Goal: Task Accomplishment & Management: Complete application form

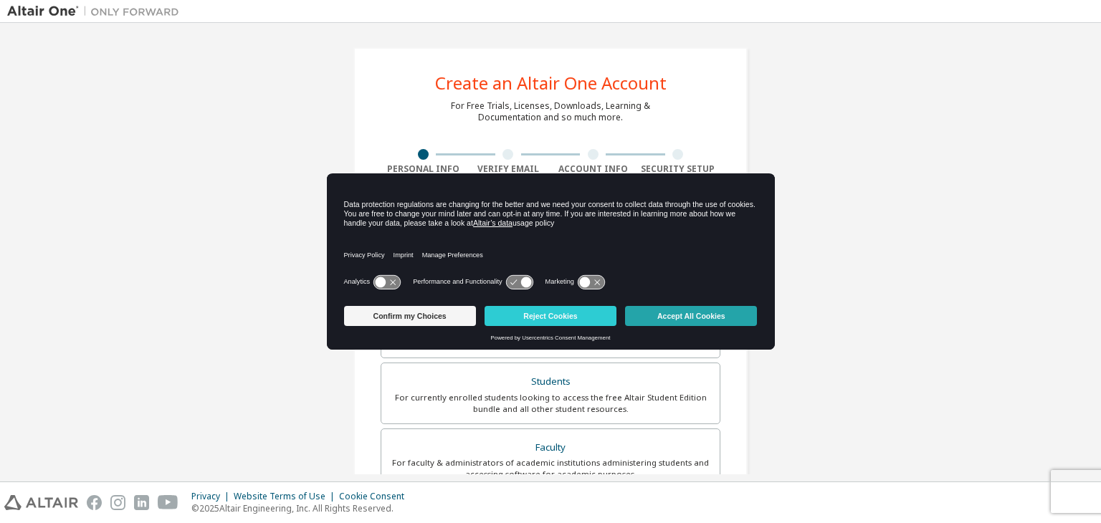
click at [695, 319] on button "Accept All Cookies" at bounding box center [691, 316] width 132 height 20
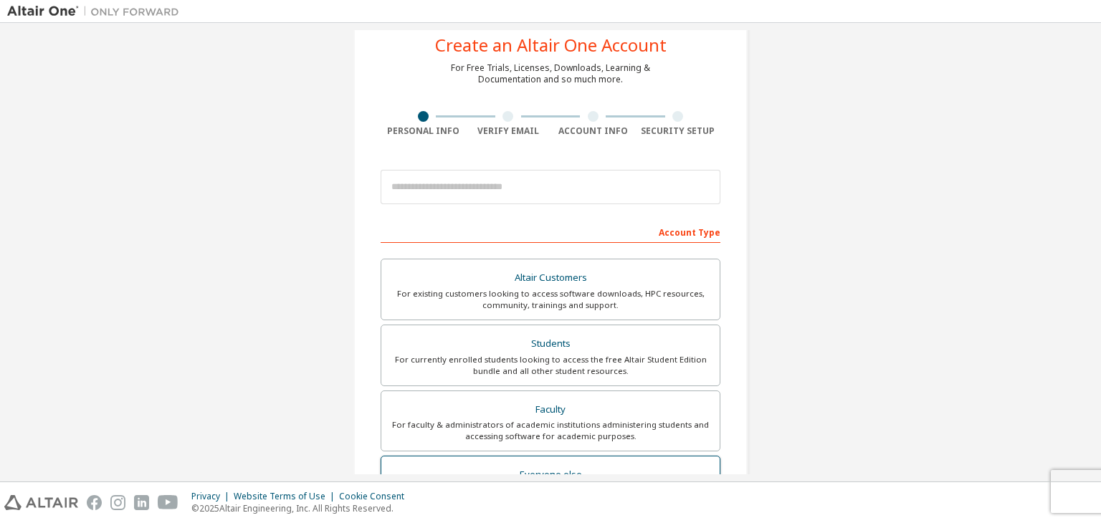
scroll to position [72, 0]
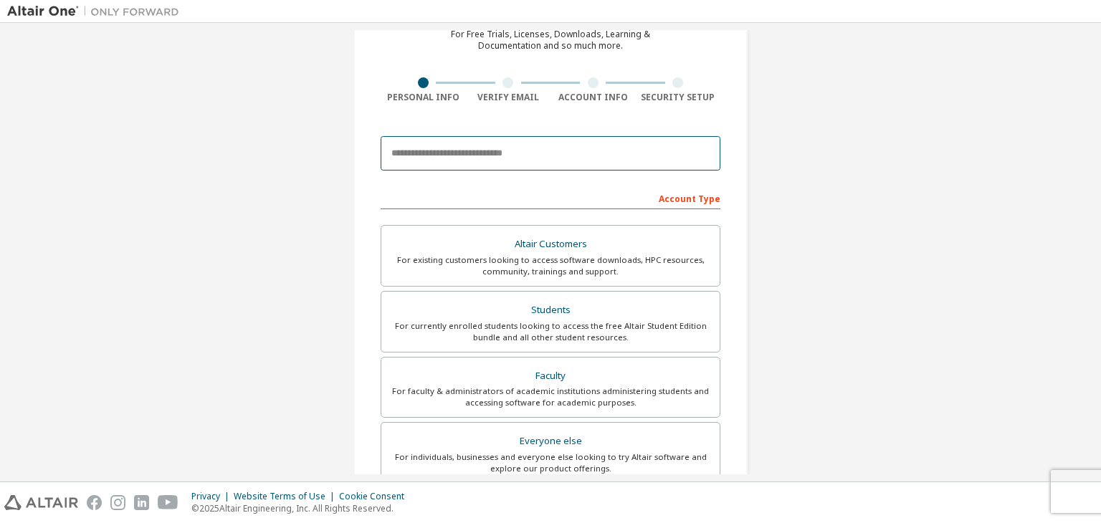
click at [421, 145] on input "email" at bounding box center [551, 153] width 340 height 34
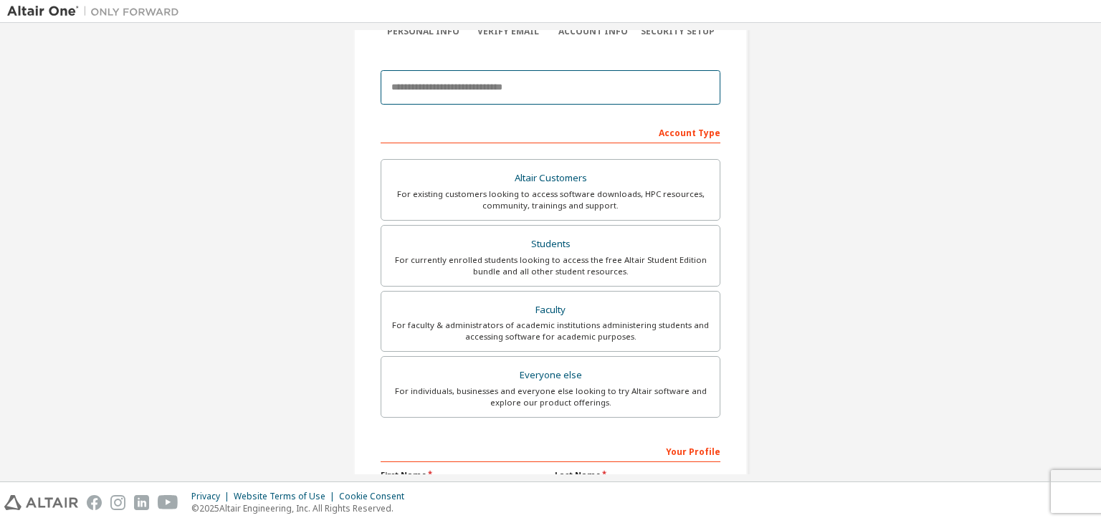
scroll to position [312, 0]
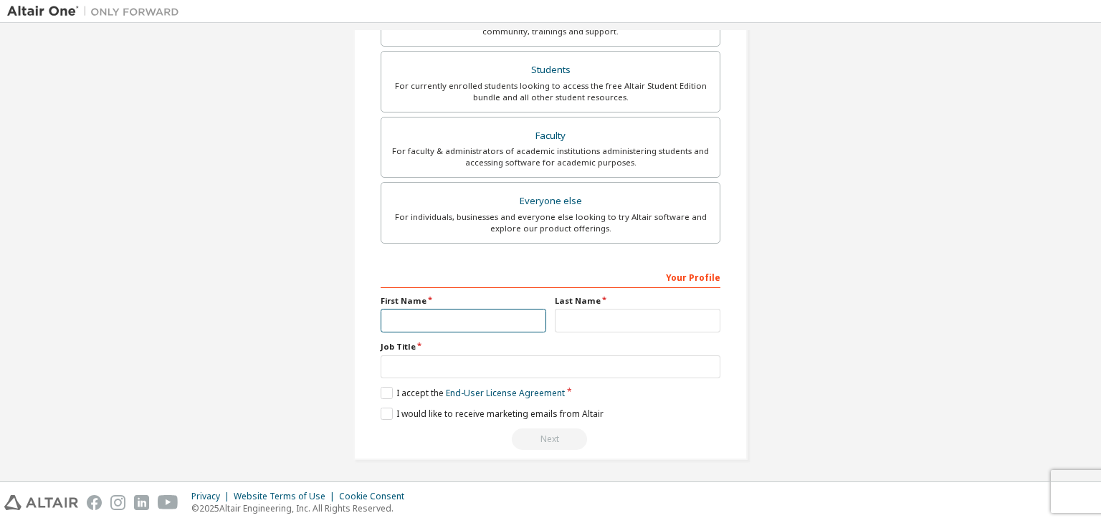
click at [505, 324] on input "text" at bounding box center [464, 321] width 166 height 24
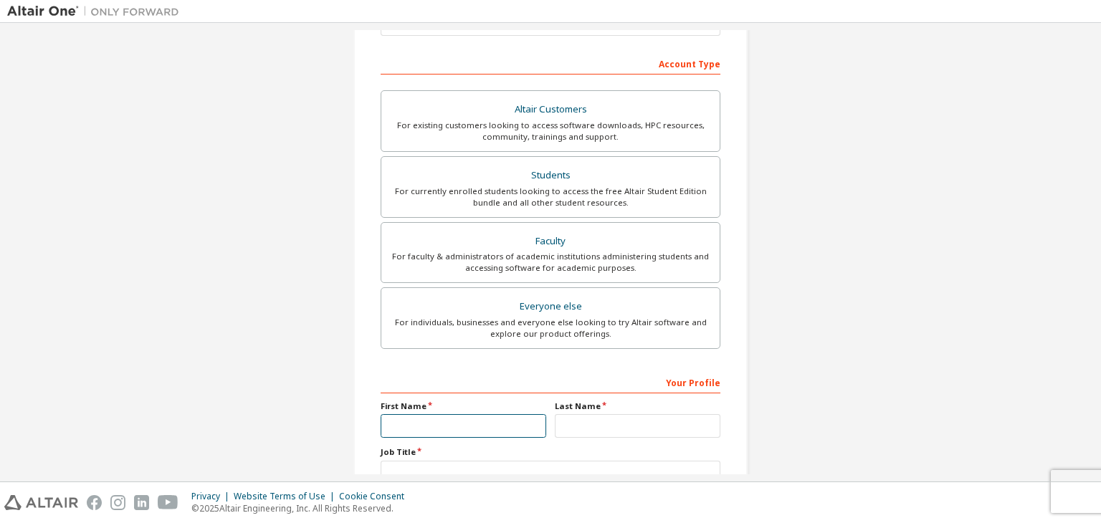
scroll to position [97, 0]
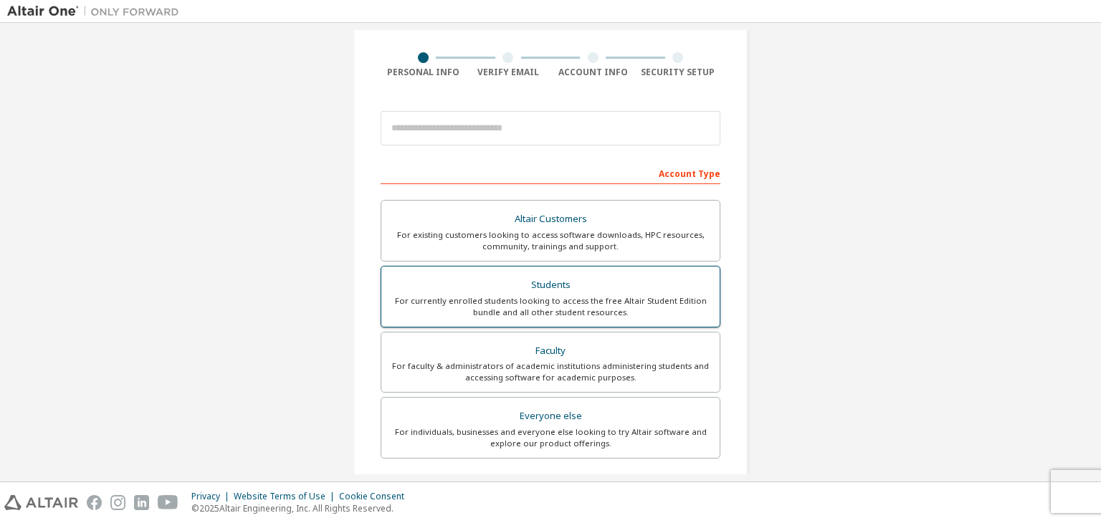
click at [636, 305] on div "For currently enrolled students looking to access the free Altair Student Editi…" at bounding box center [550, 306] width 321 height 23
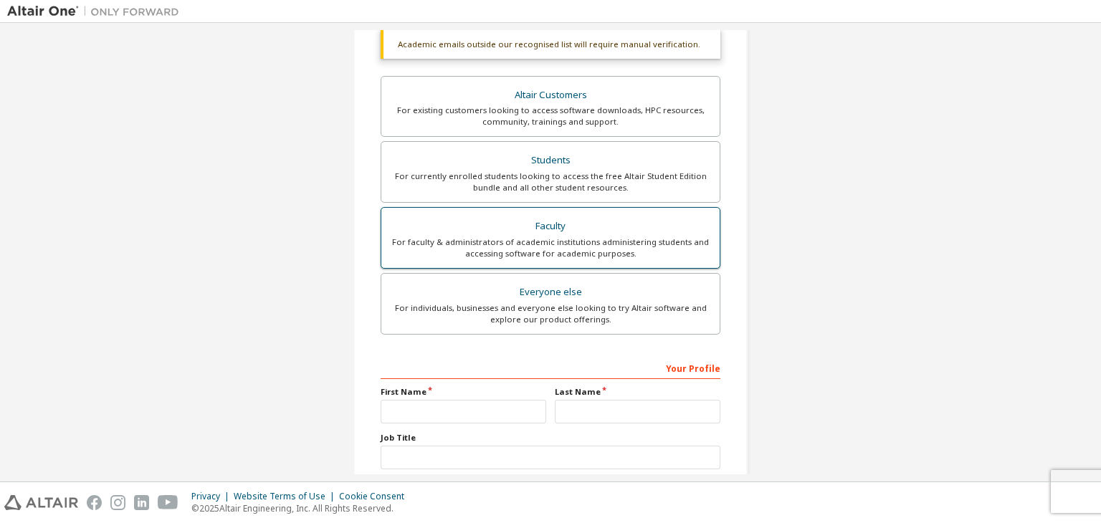
scroll to position [349, 0]
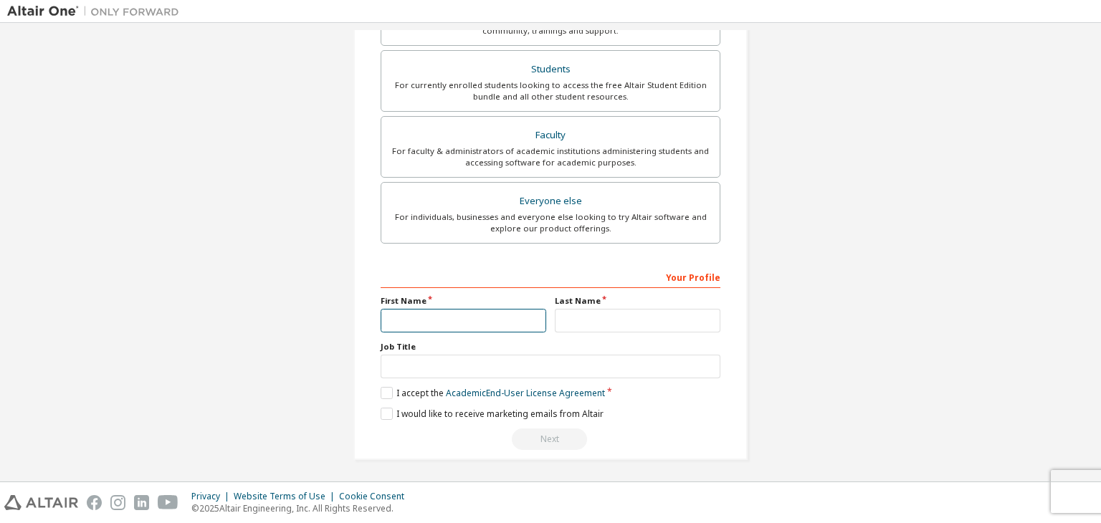
click at [490, 315] on input "text" at bounding box center [464, 321] width 166 height 24
type input "*"
type input "*******"
click at [591, 331] on div "Your Profile First Name ******* Last Name Job Title Please provide State/Provin…" at bounding box center [551, 358] width 340 height 186
click at [586, 313] on input "text" at bounding box center [638, 321] width 166 height 24
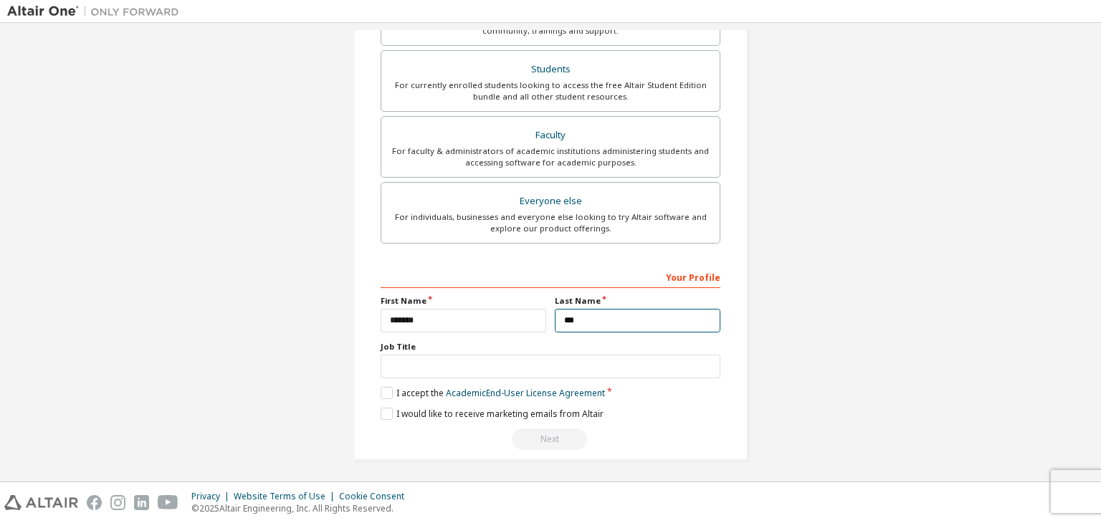
type input "***"
click at [477, 363] on input "text" at bounding box center [551, 367] width 340 height 24
click at [383, 394] on label "I accept the Academic End-User License Agreement" at bounding box center [493, 393] width 224 height 12
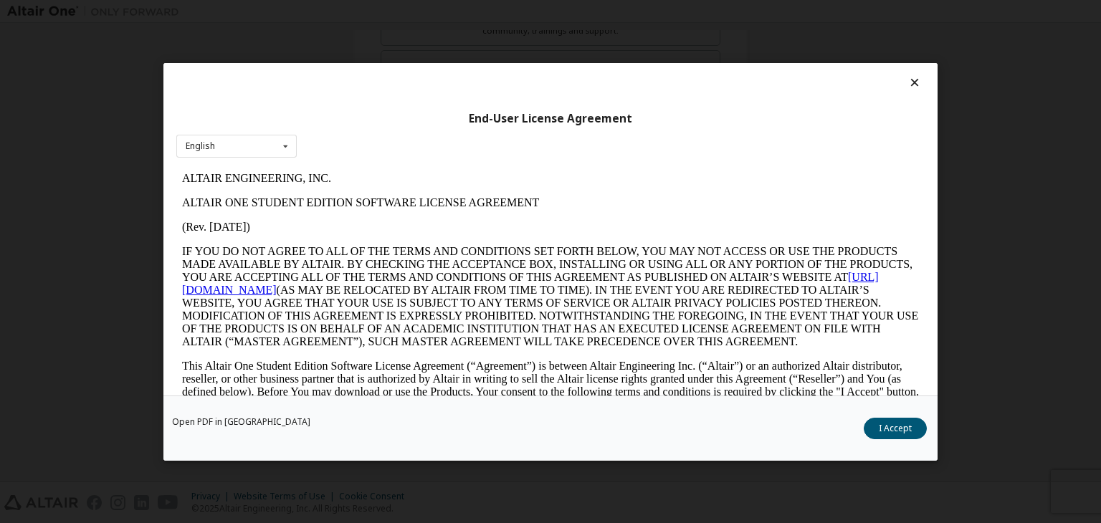
scroll to position [0, 0]
click at [284, 154] on icon at bounding box center [286, 146] width 18 height 22
click at [907, 85] on icon at bounding box center [914, 82] width 15 height 13
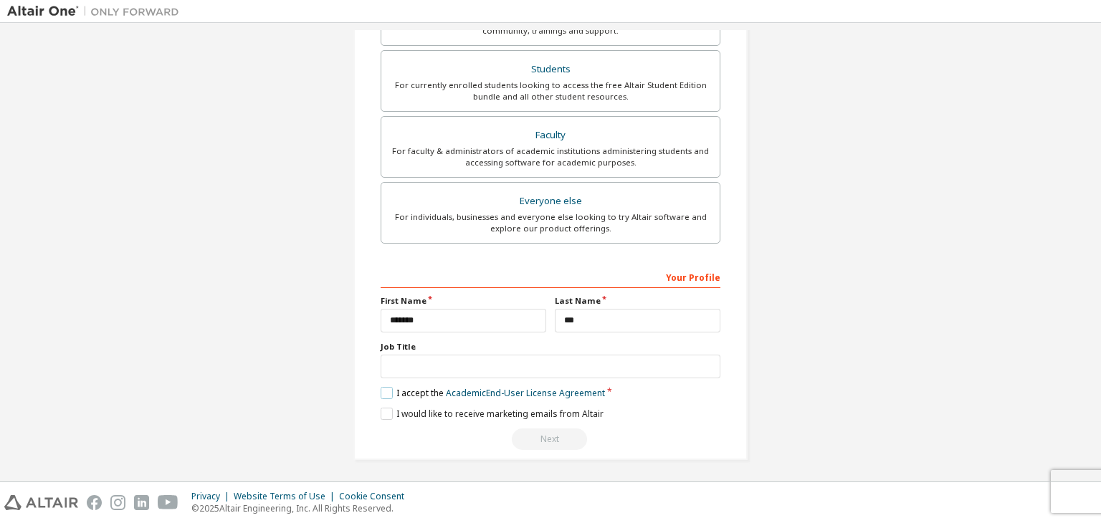
click at [386, 391] on label "I accept the Academic End-User License Agreement" at bounding box center [493, 393] width 224 height 12
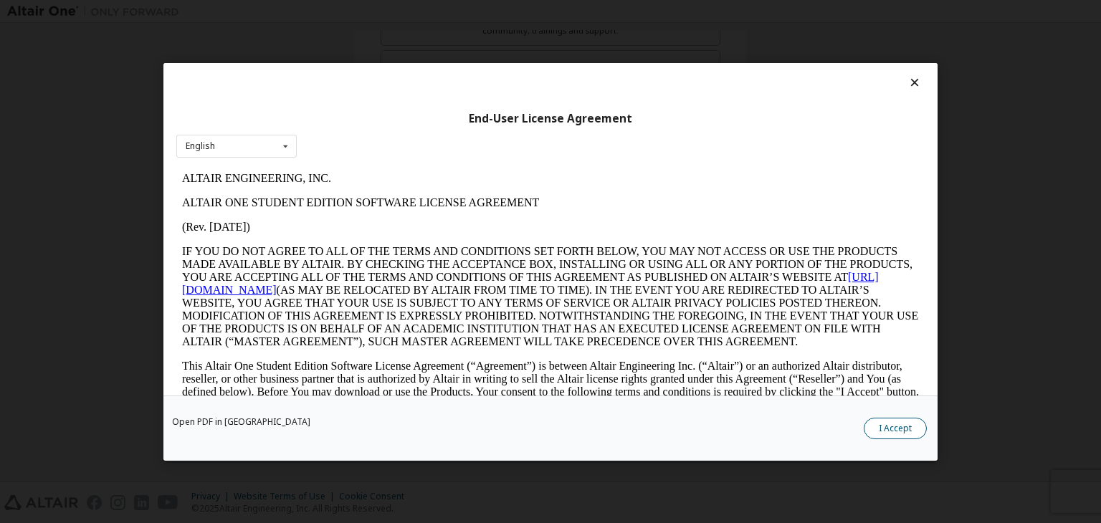
click at [903, 426] on button "I Accept" at bounding box center [895, 429] width 63 height 22
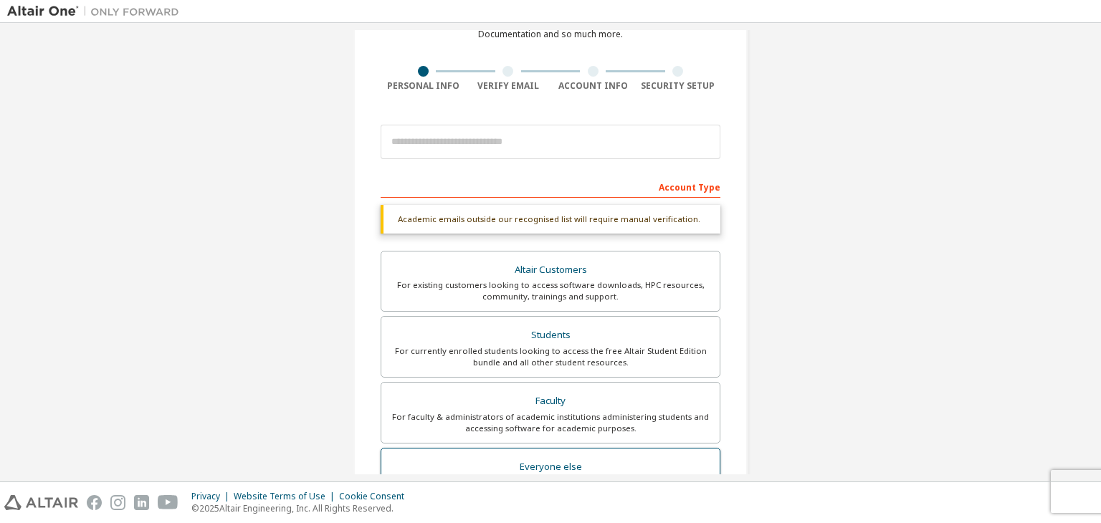
scroll to position [62, 0]
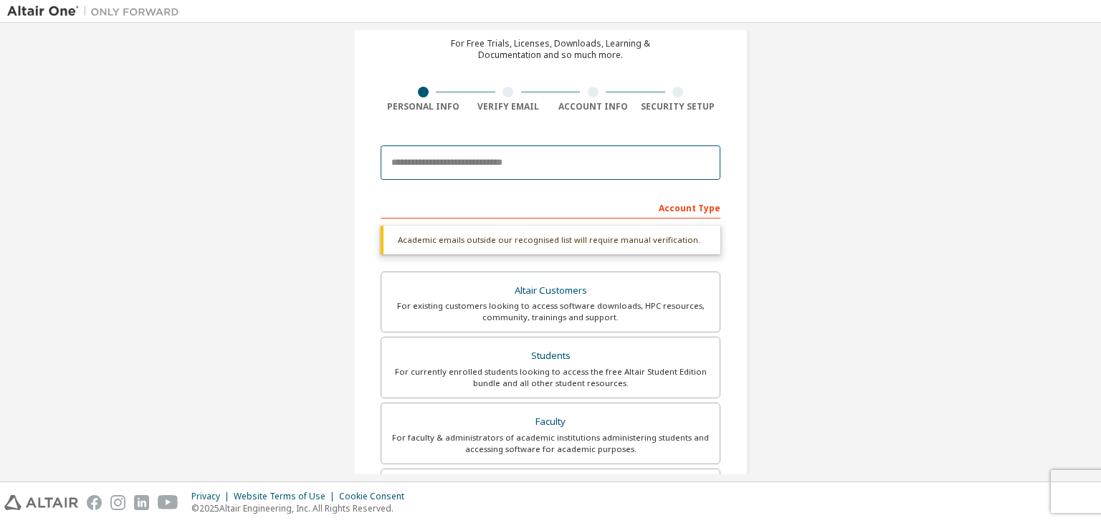
click at [520, 163] on input "email" at bounding box center [551, 163] width 340 height 34
paste input "**********"
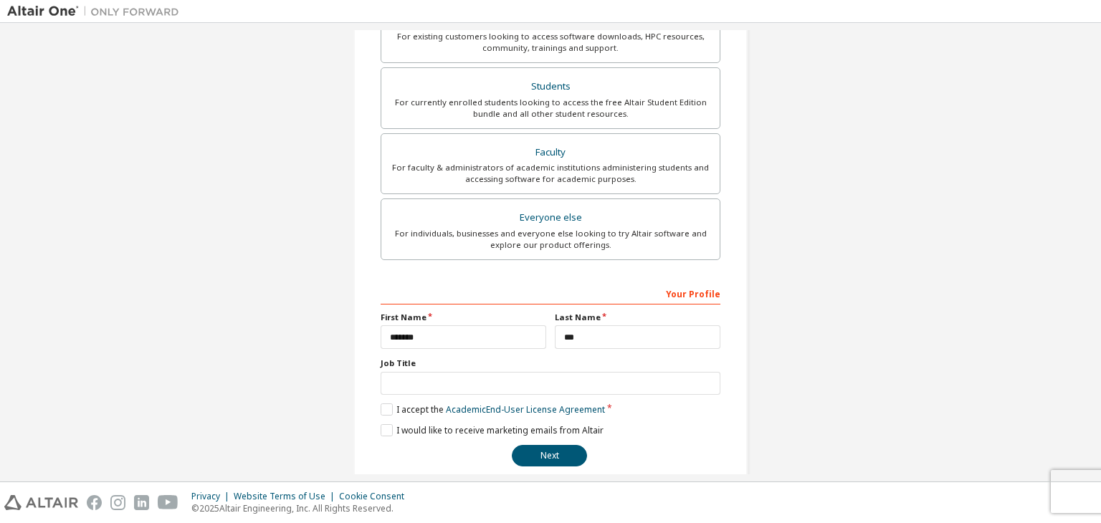
scroll to position [312, 0]
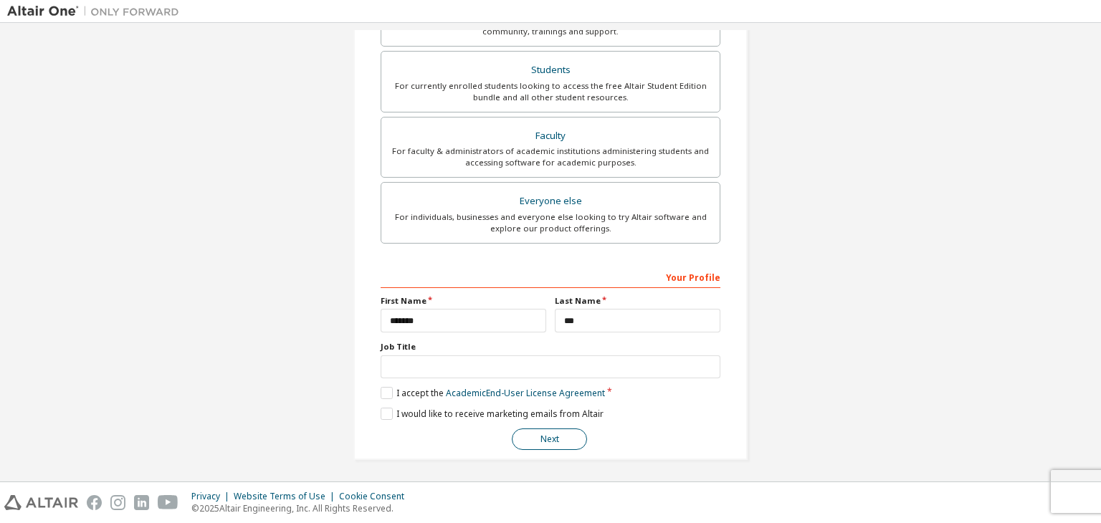
type input "**********"
click at [556, 431] on button "Next" at bounding box center [549, 440] width 75 height 22
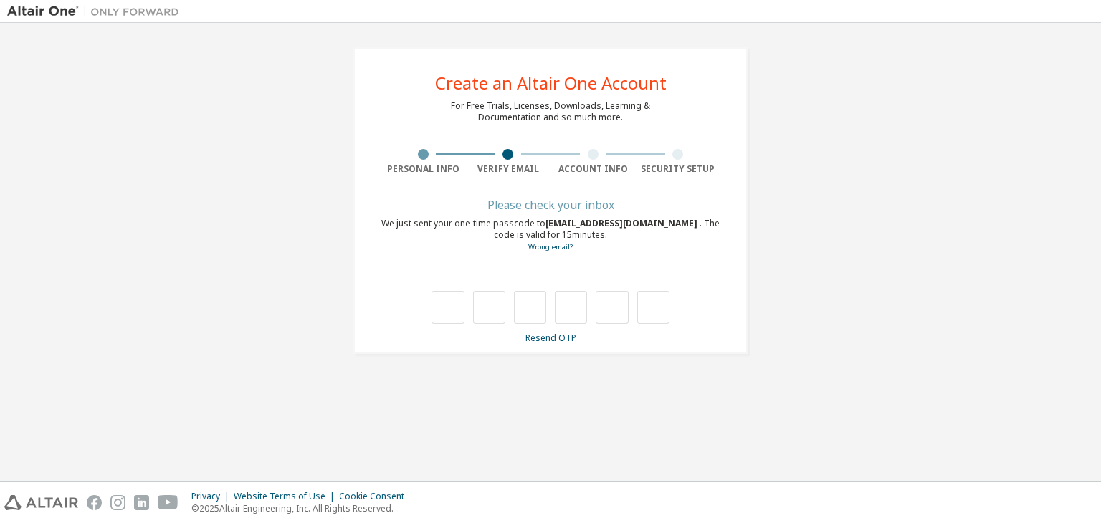
scroll to position [0, 0]
type input "*"
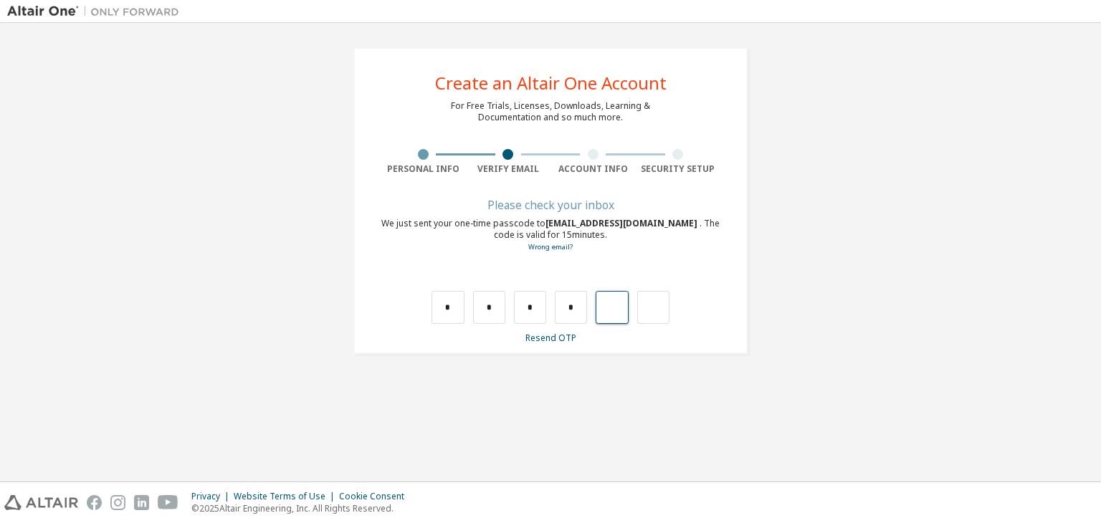
type input "*"
